Goal: Task Accomplishment & Management: Manage account settings

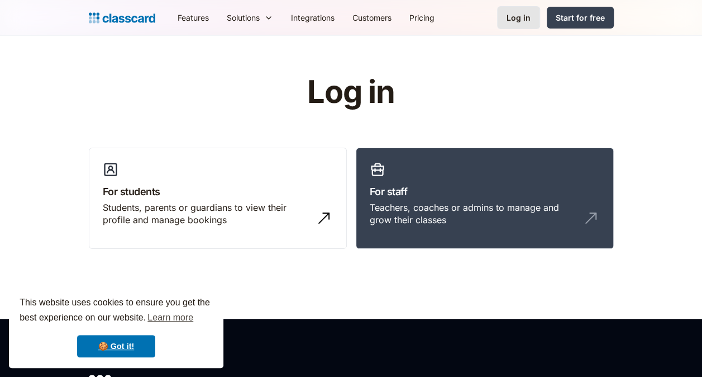
click at [516, 19] on div "Log in" at bounding box center [519, 18] width 24 height 12
